Goal: Transaction & Acquisition: Purchase product/service

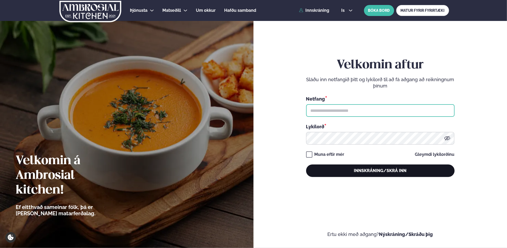
type input "**********"
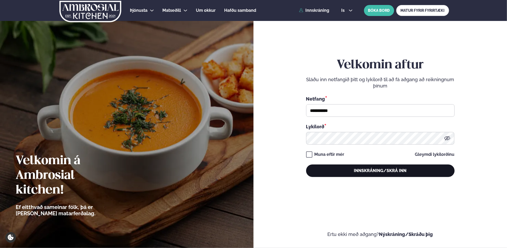
click at [380, 175] on button "Innskráning/Skrá inn" at bounding box center [380, 170] width 148 height 13
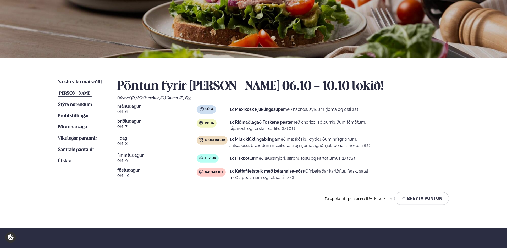
scroll to position [68, 0]
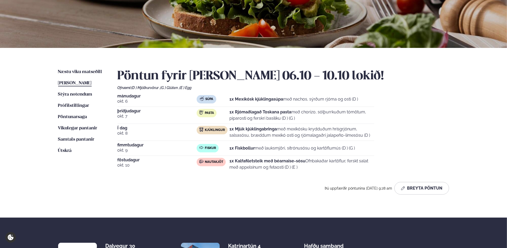
drag, startPoint x: 234, startPoint y: 148, endPoint x: 256, endPoint y: 149, distance: 22.0
click at [256, 149] on p "1x Fiskbollur með lauksmjöri, sítrónusósu og kartöflumús (D ) (G )" at bounding box center [291, 148] width 125 height 6
click at [232, 149] on strong "1x Fiskbollur" at bounding box center [241, 147] width 25 height 5
drag, startPoint x: 227, startPoint y: 148, endPoint x: 366, endPoint y: 145, distance: 138.7
click at [366, 145] on div "Fiskur 1x Fiskbollur með lauksmjöri, sítrónusósu og kartöflumús (D ) (G )" at bounding box center [285, 148] width 177 height 8
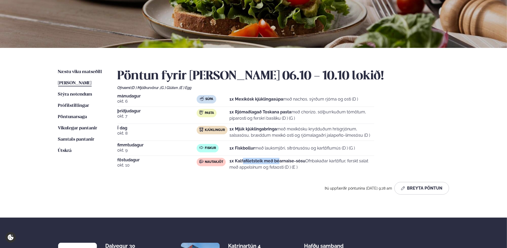
drag, startPoint x: 242, startPoint y: 163, endPoint x: 279, endPoint y: 161, distance: 36.9
click at [279, 161] on strong "1x Kalfafiletsteik með béarnaise-sósu" at bounding box center [267, 160] width 76 height 5
click at [90, 70] on span "Næstu viku matseðill" at bounding box center [80, 72] width 44 height 4
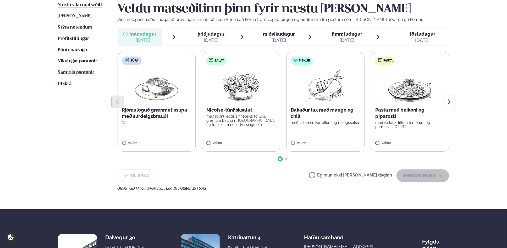
scroll to position [136, 0]
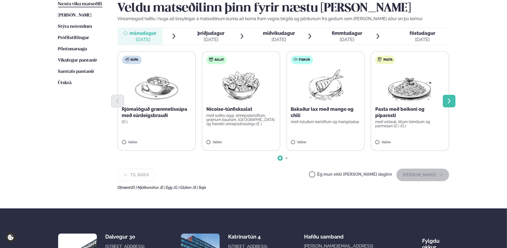
click at [445, 101] on button "Next slide" at bounding box center [448, 101] width 13 height 13
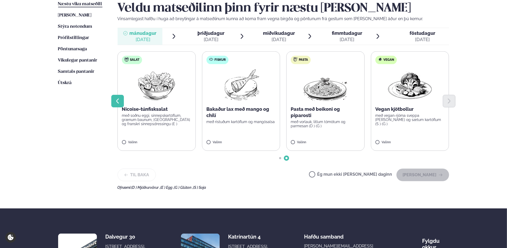
click at [114, 105] on button "Previous slide" at bounding box center [117, 101] width 13 height 13
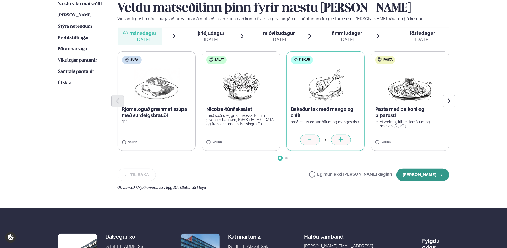
click at [418, 172] on button "[PERSON_NAME]" at bounding box center [422, 175] width 53 height 13
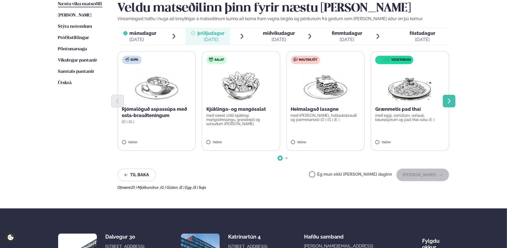
click at [449, 101] on icon "Next slide" at bounding box center [449, 101] width 6 height 6
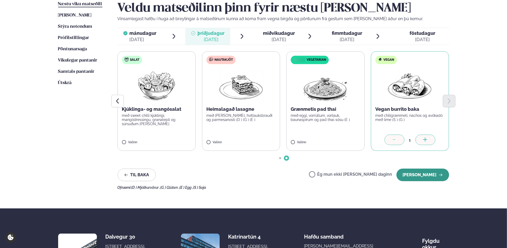
click at [433, 176] on button "[PERSON_NAME]" at bounding box center [422, 175] width 53 height 13
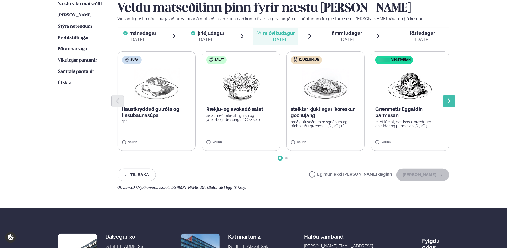
click at [451, 101] on icon "Next slide" at bounding box center [449, 101] width 6 height 6
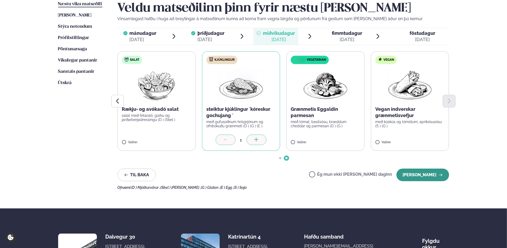
click at [427, 172] on button "[PERSON_NAME]" at bounding box center [422, 175] width 53 height 13
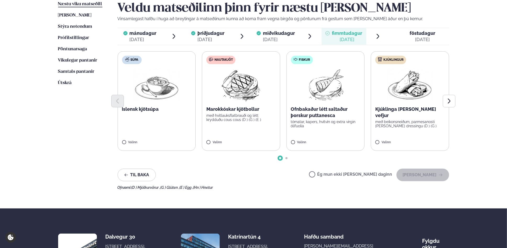
click at [417, 32] on span "föstudagur" at bounding box center [422, 32] width 26 height 5
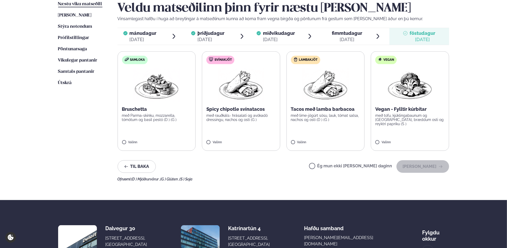
click at [353, 32] on span "fimmtudagur" at bounding box center [347, 32] width 30 height 5
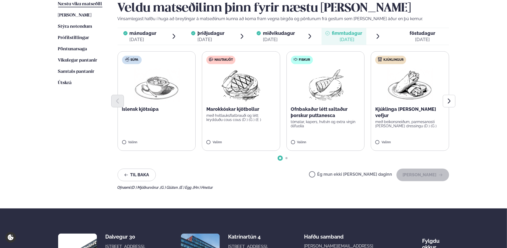
click at [377, 140] on label "Kjúklingur Kjúklinga [PERSON_NAME] vefjur með beikonsneiðum, parmesanosti [PERS…" at bounding box center [410, 100] width 78 height 99
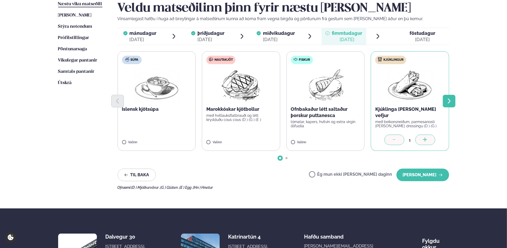
click at [452, 102] on icon "Next slide" at bounding box center [449, 101] width 6 height 6
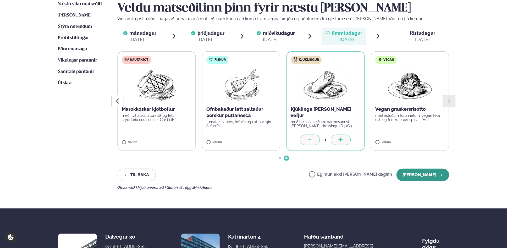
click at [430, 175] on button "[PERSON_NAME]" at bounding box center [422, 175] width 53 height 13
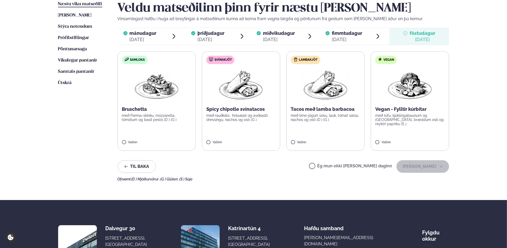
click at [331, 165] on label "Ég mun ekki [PERSON_NAME] daginn" at bounding box center [350, 166] width 83 height 5
click at [418, 166] on button "[PERSON_NAME]" at bounding box center [422, 166] width 53 height 13
